Goal: Task Accomplishment & Management: Use online tool/utility

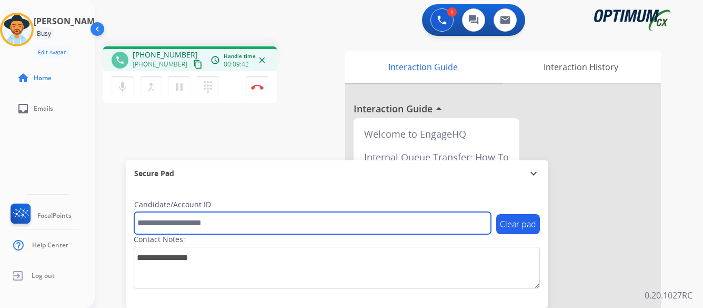
click at [260, 221] on input "text" at bounding box center [312, 223] width 357 height 22
type input "*******"
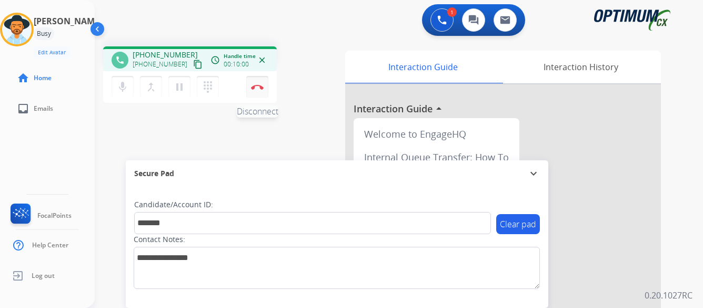
click at [257, 82] on button "Disconnect" at bounding box center [257, 87] width 22 height 22
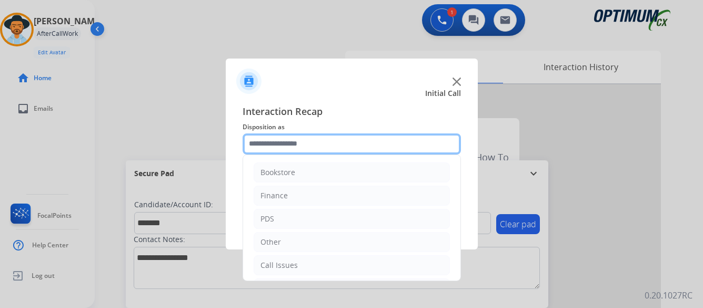
click at [345, 138] on input "text" at bounding box center [352, 143] width 219 height 21
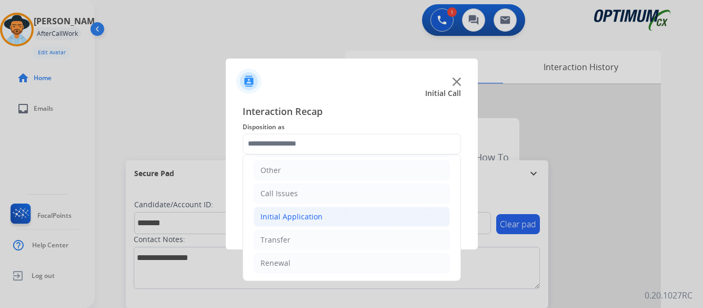
click at [305, 216] on div "Initial Application" at bounding box center [292, 216] width 62 height 11
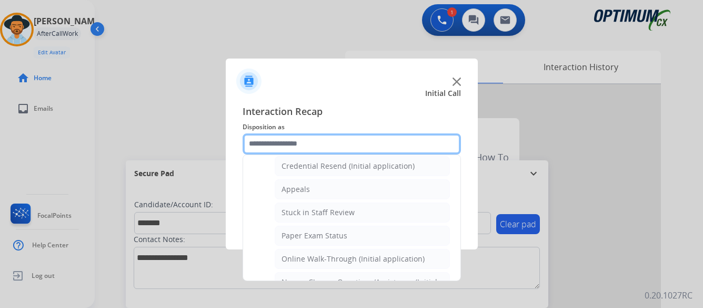
scroll to position [177, 0]
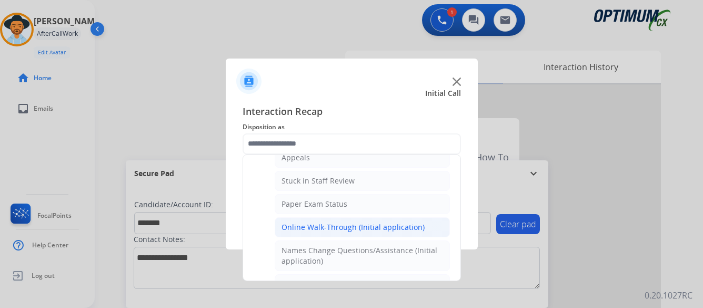
click at [350, 230] on div "Online Walk-Through (Initial application)" at bounding box center [353, 227] width 143 height 11
type input "**********"
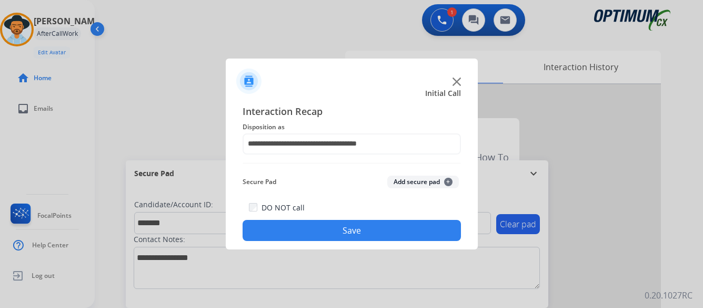
click at [351, 229] on button "Save" at bounding box center [352, 230] width 219 height 21
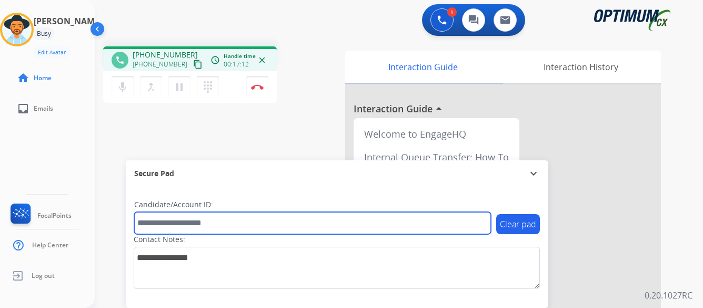
paste input "*******"
type input "*******"
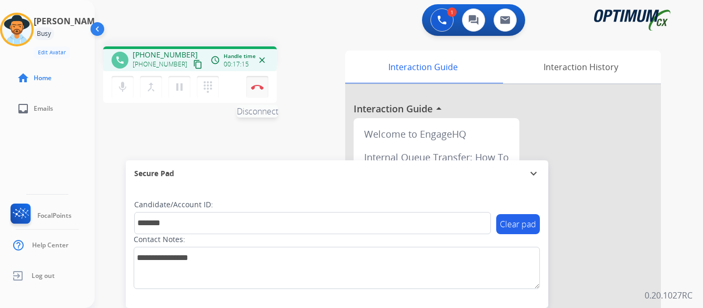
click at [256, 83] on button "Disconnect" at bounding box center [257, 87] width 22 height 22
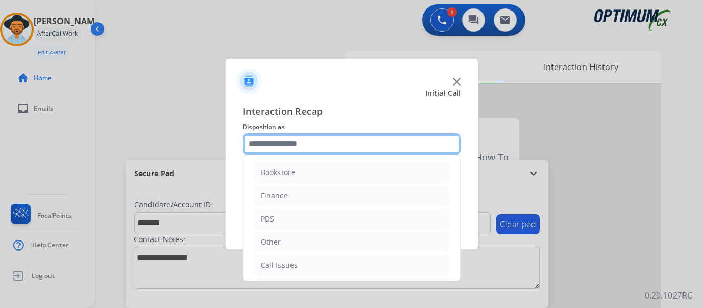
click at [329, 142] on input "text" at bounding box center [352, 143] width 219 height 21
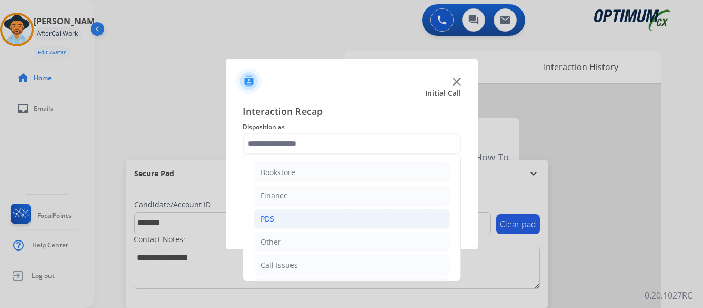
click at [277, 220] on li "PDS" at bounding box center [352, 219] width 196 height 20
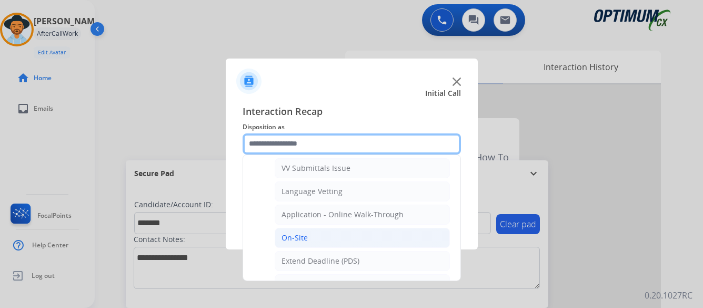
scroll to position [263, 0]
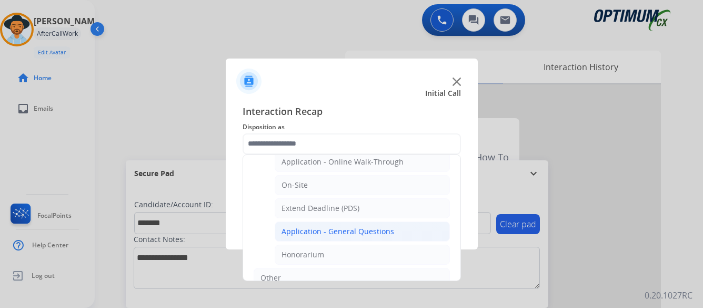
click at [375, 232] on div "Application - General Questions" at bounding box center [338, 231] width 113 height 11
type input "**********"
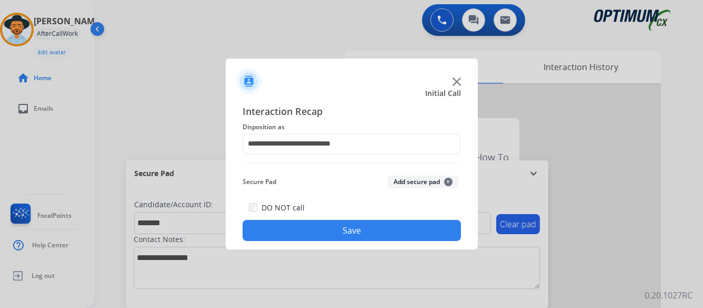
click at [350, 231] on button "Save" at bounding box center [352, 230] width 219 height 21
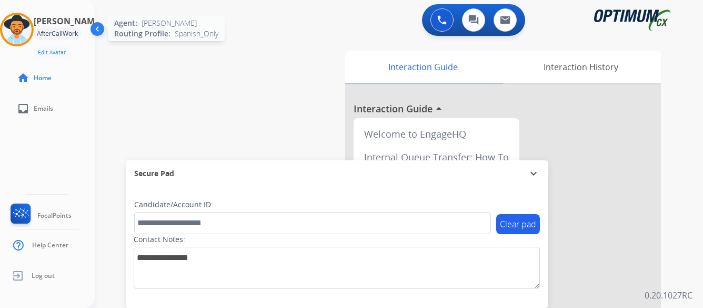
click at [32, 27] on img at bounding box center [16, 29] width 29 height 29
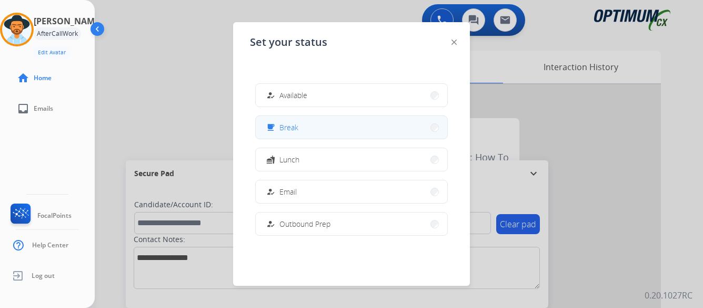
click at [325, 127] on button "free_breakfast Break" at bounding box center [352, 127] width 192 height 23
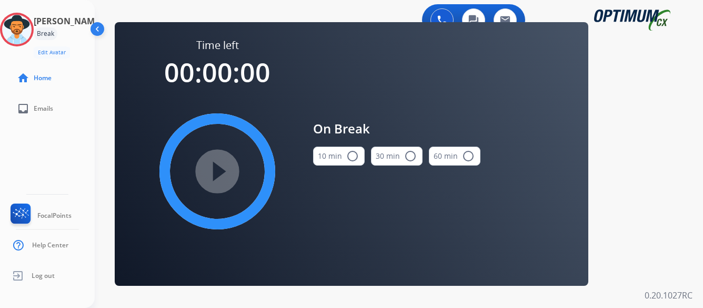
click at [354, 154] on mat-icon "radio_button_unchecked" at bounding box center [352, 156] width 13 height 13
click at [219, 172] on mat-icon "play_circle_filled" at bounding box center [217, 171] width 13 height 13
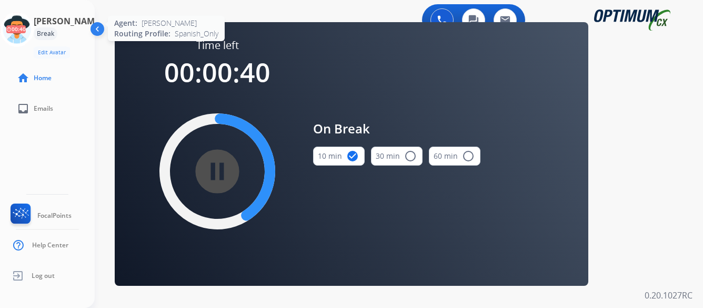
click at [29, 35] on icon at bounding box center [17, 30] width 34 height 34
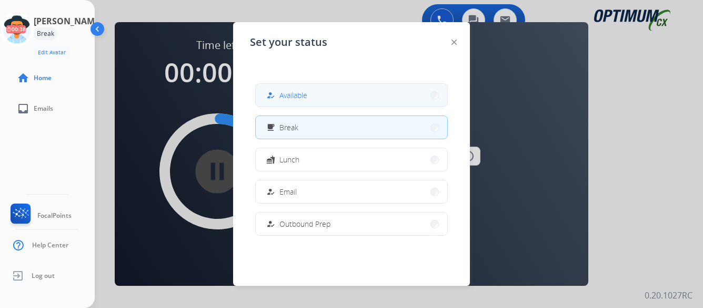
click at [384, 96] on button "how_to_reg Available" at bounding box center [352, 95] width 192 height 23
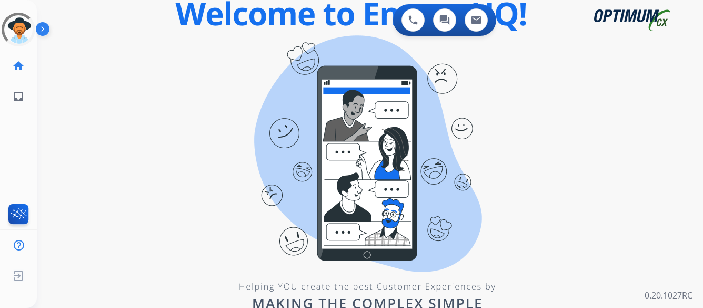
click at [605, 155] on div "0 Voice Interactions 0 Chat Interactions 0 Email Interactions swap_horiz Break …" at bounding box center [370, 154] width 667 height 308
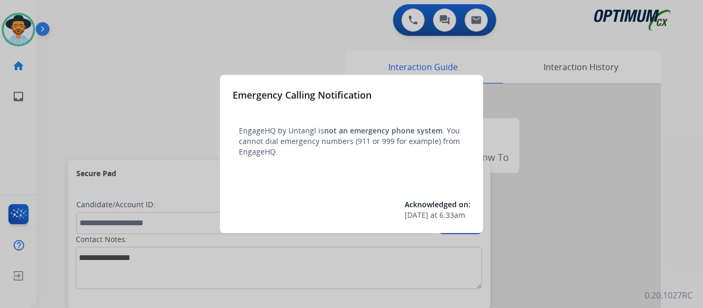
click at [620, 164] on div at bounding box center [351, 154] width 703 height 308
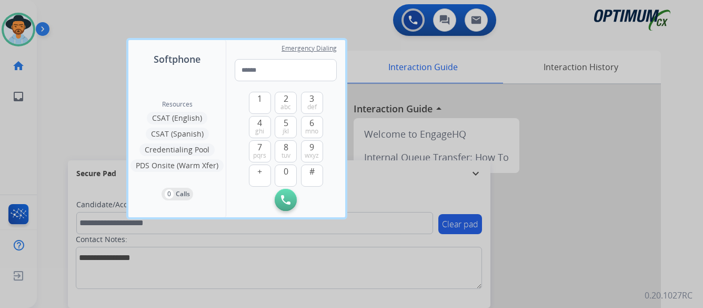
click at [620, 164] on div at bounding box center [351, 154] width 703 height 308
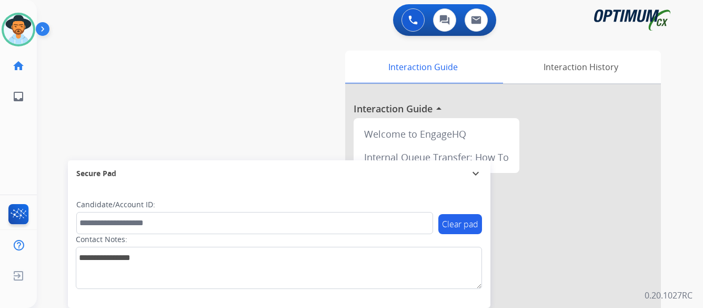
click at [41, 26] on img at bounding box center [45, 31] width 18 height 20
